Goal: Transaction & Acquisition: Purchase product/service

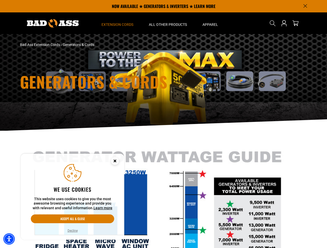
click at [163, 124] on div "Generators & Cords" at bounding box center [163, 82] width 327 height 97
click at [9, 239] on img "Accessibility Menu" at bounding box center [8, 239] width 11 height 11
